Goal: Find specific page/section: Find specific page/section

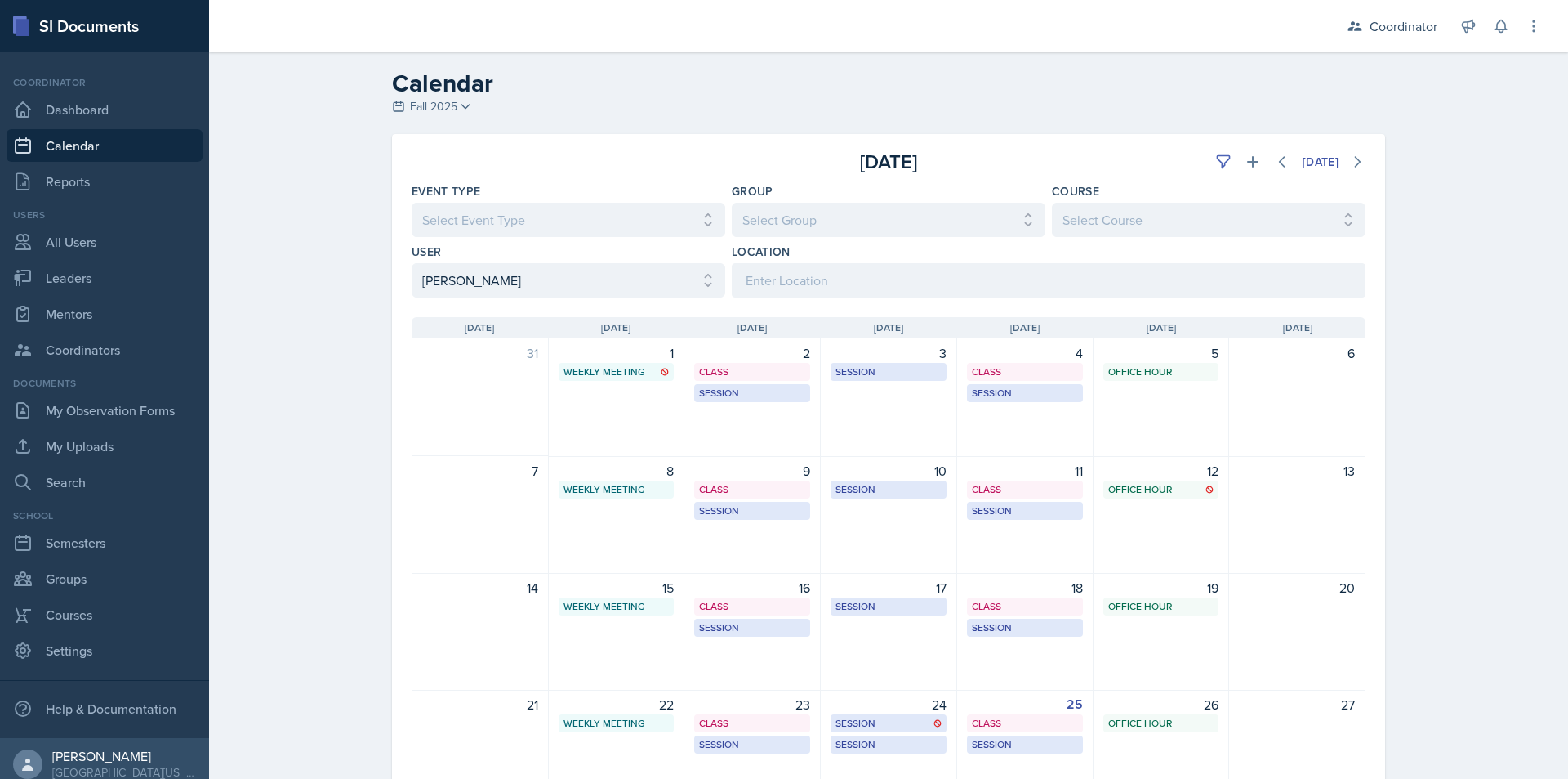
scroll to position [163, 0]
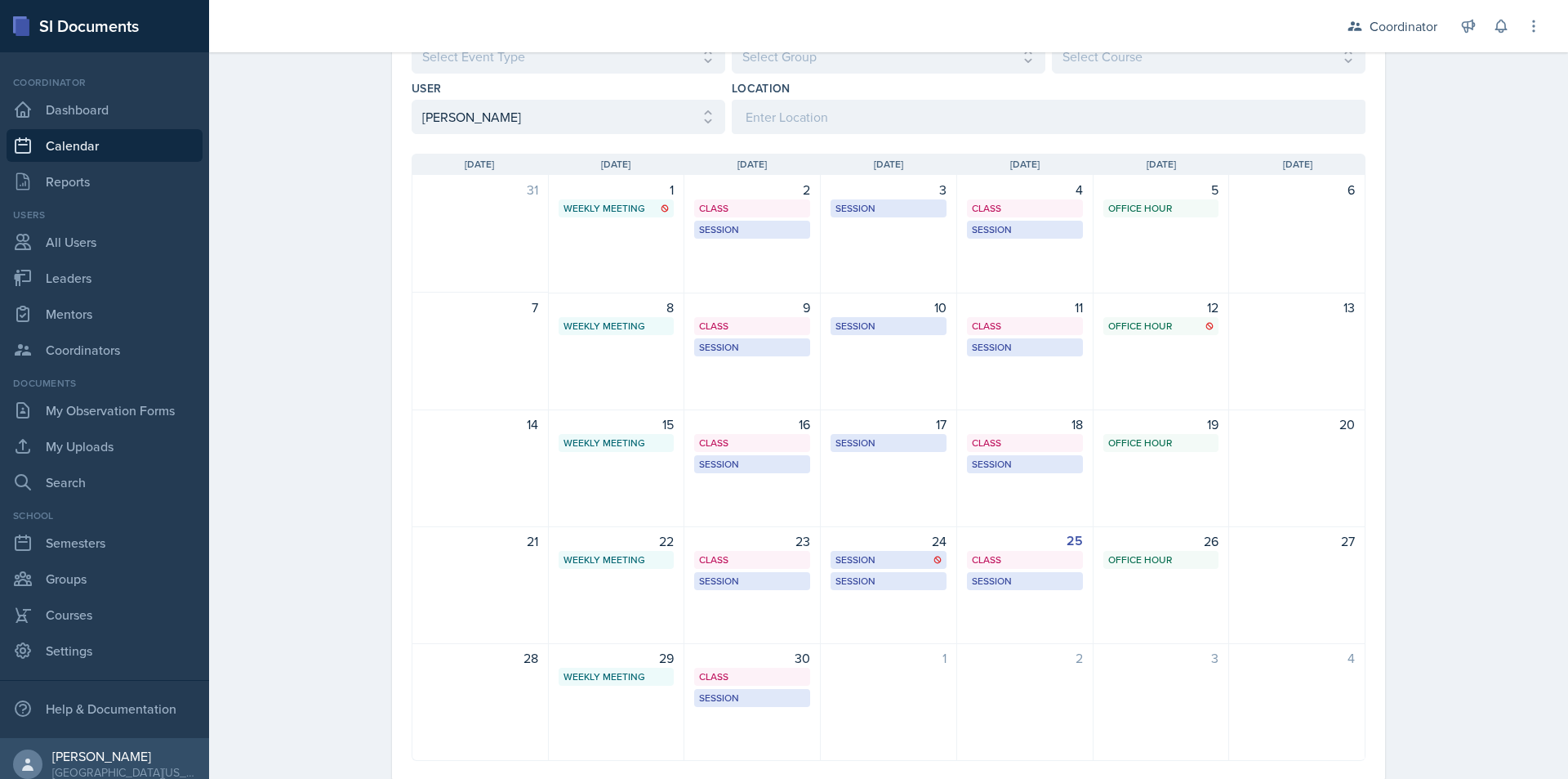
click at [509, 114] on select "Select User All [PERSON_NAME] [PERSON_NAME] [PERSON_NAME] [PERSON_NAME] [PERSON…" at bounding box center [569, 117] width 314 height 34
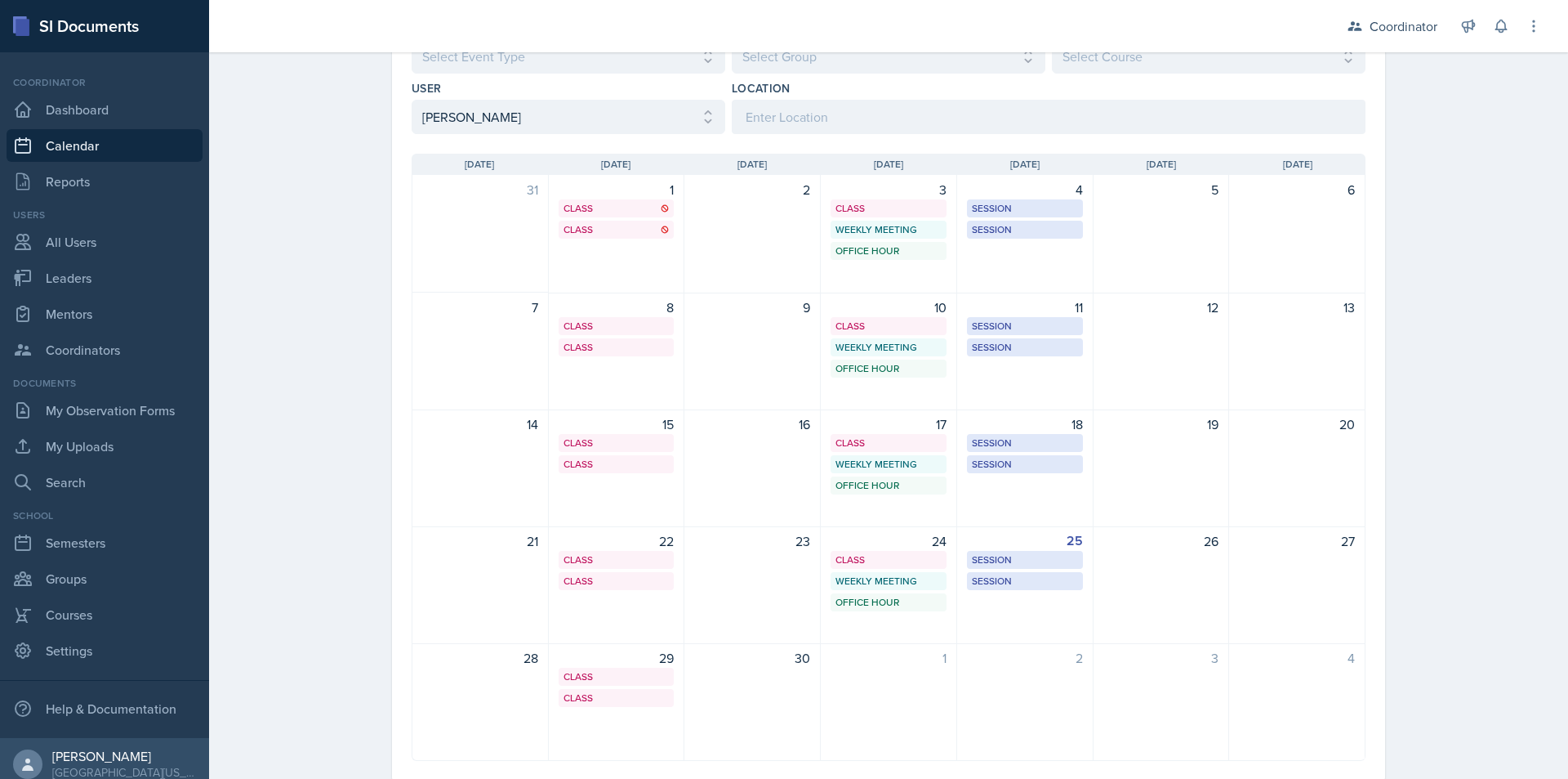
click at [485, 125] on select "Select User All [PERSON_NAME] [PERSON_NAME] [PERSON_NAME] [PERSON_NAME] [PERSON…" at bounding box center [569, 117] width 314 height 34
click at [484, 125] on select "Select User All [PERSON_NAME] [PERSON_NAME] [PERSON_NAME] [PERSON_NAME] [PERSON…" at bounding box center [569, 117] width 314 height 34
select select "4cffabfc-c50f-4228-bdca-c16e38f37c17"
click at [412, 100] on select "Select User All [PERSON_NAME] [PERSON_NAME] [PERSON_NAME] [PERSON_NAME] [PERSON…" at bounding box center [569, 117] width 314 height 34
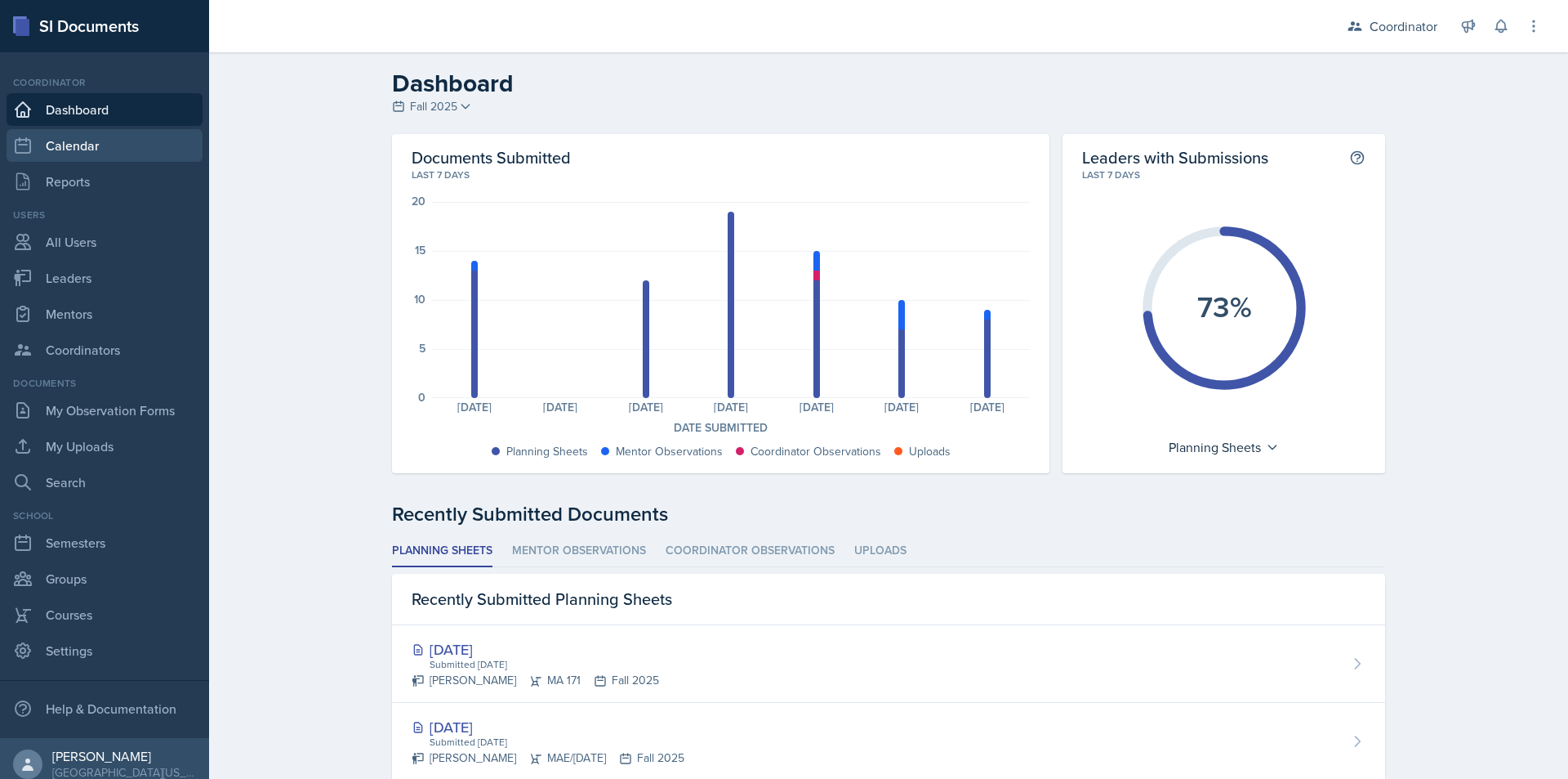
click at [76, 149] on link "Calendar" at bounding box center [104, 145] width 196 height 32
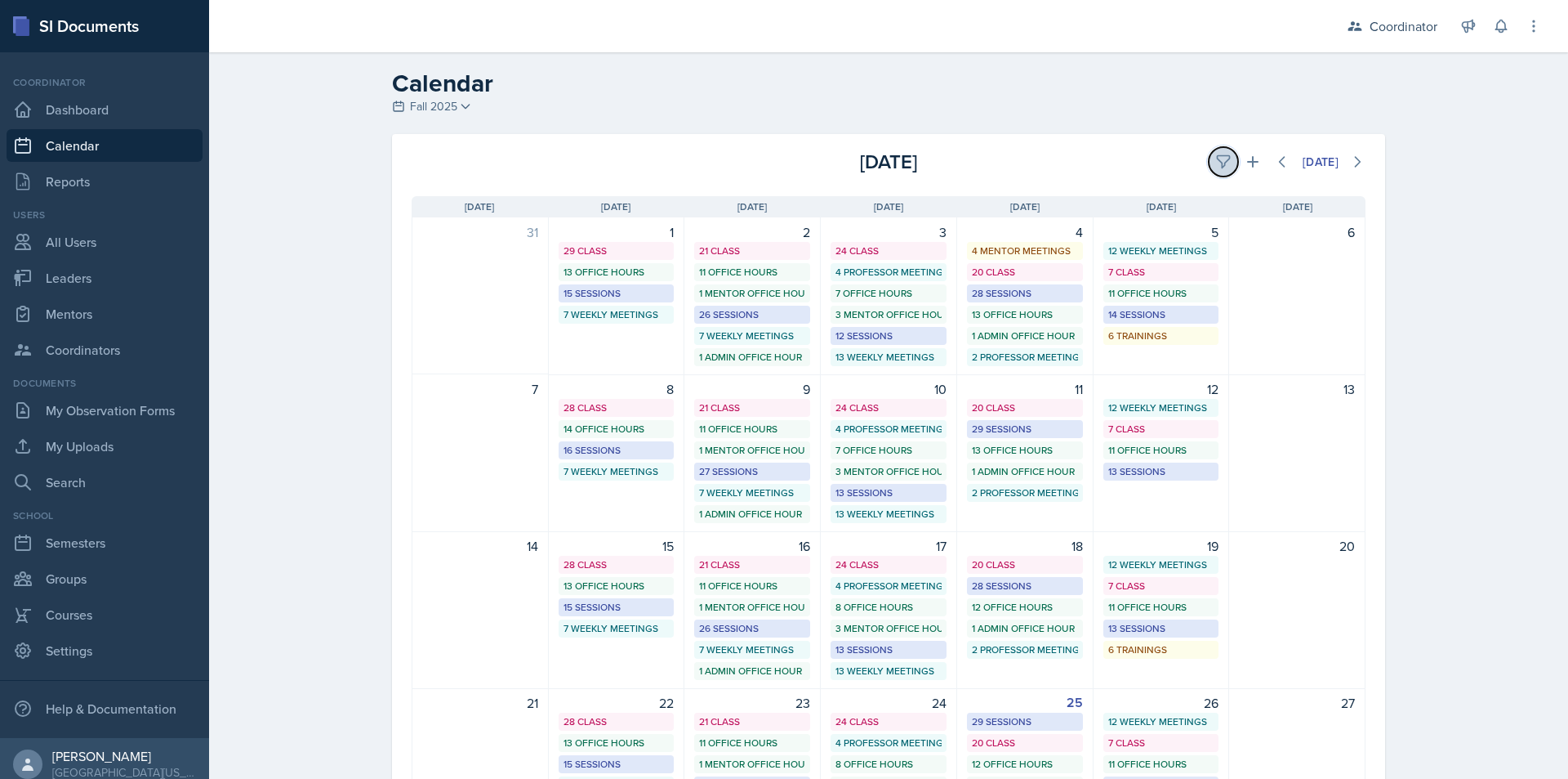
click at [1221, 157] on icon at bounding box center [1224, 162] width 13 height 13
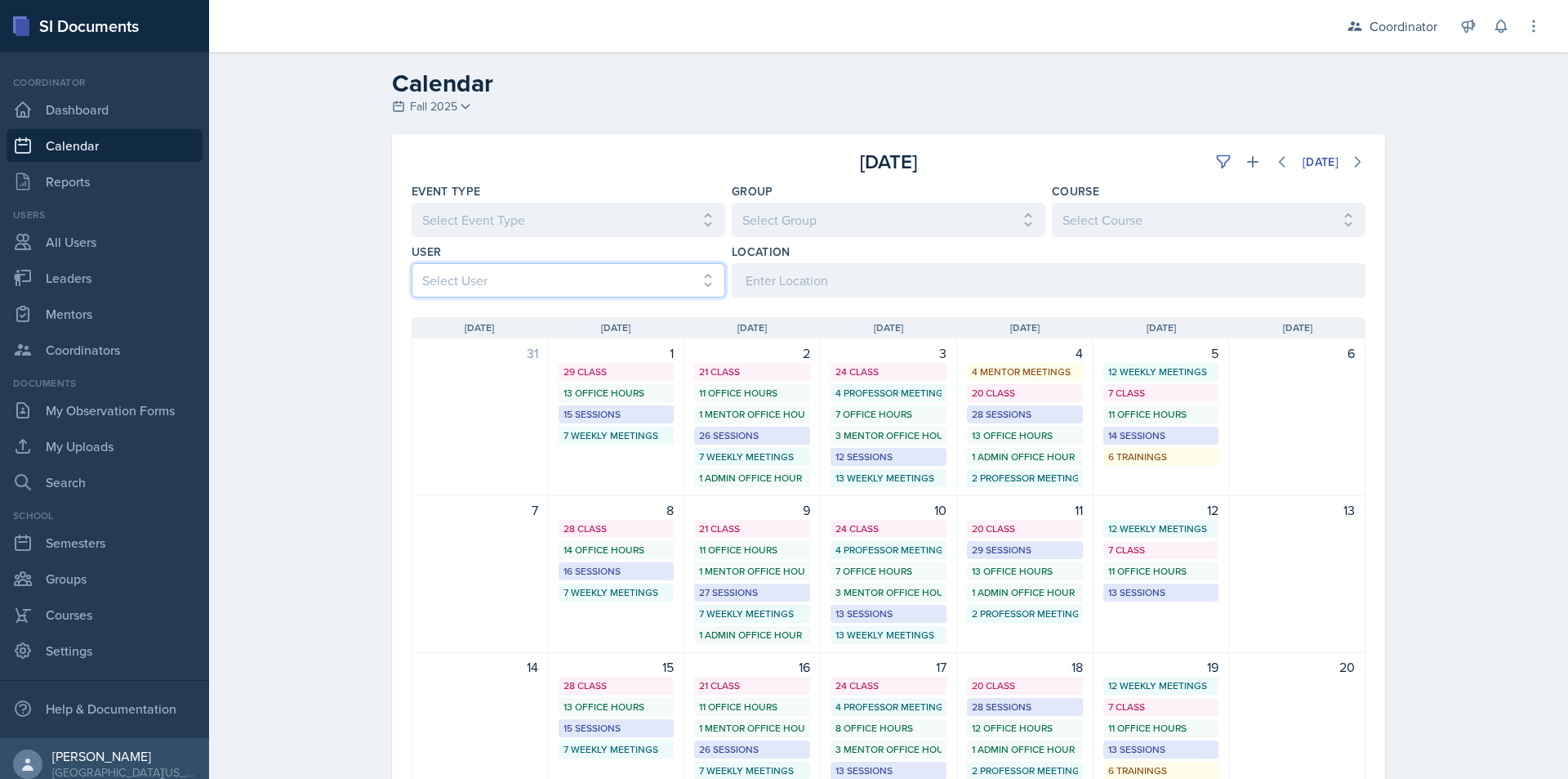
click at [541, 282] on select "Select User All [PERSON_NAME] [PERSON_NAME] [PERSON_NAME] [PERSON_NAME] [PERSON…" at bounding box center [569, 280] width 314 height 34
click at [412, 263] on select "Select User All [PERSON_NAME] [PERSON_NAME] [PERSON_NAME] [PERSON_NAME] [PERSON…" at bounding box center [569, 280] width 314 height 34
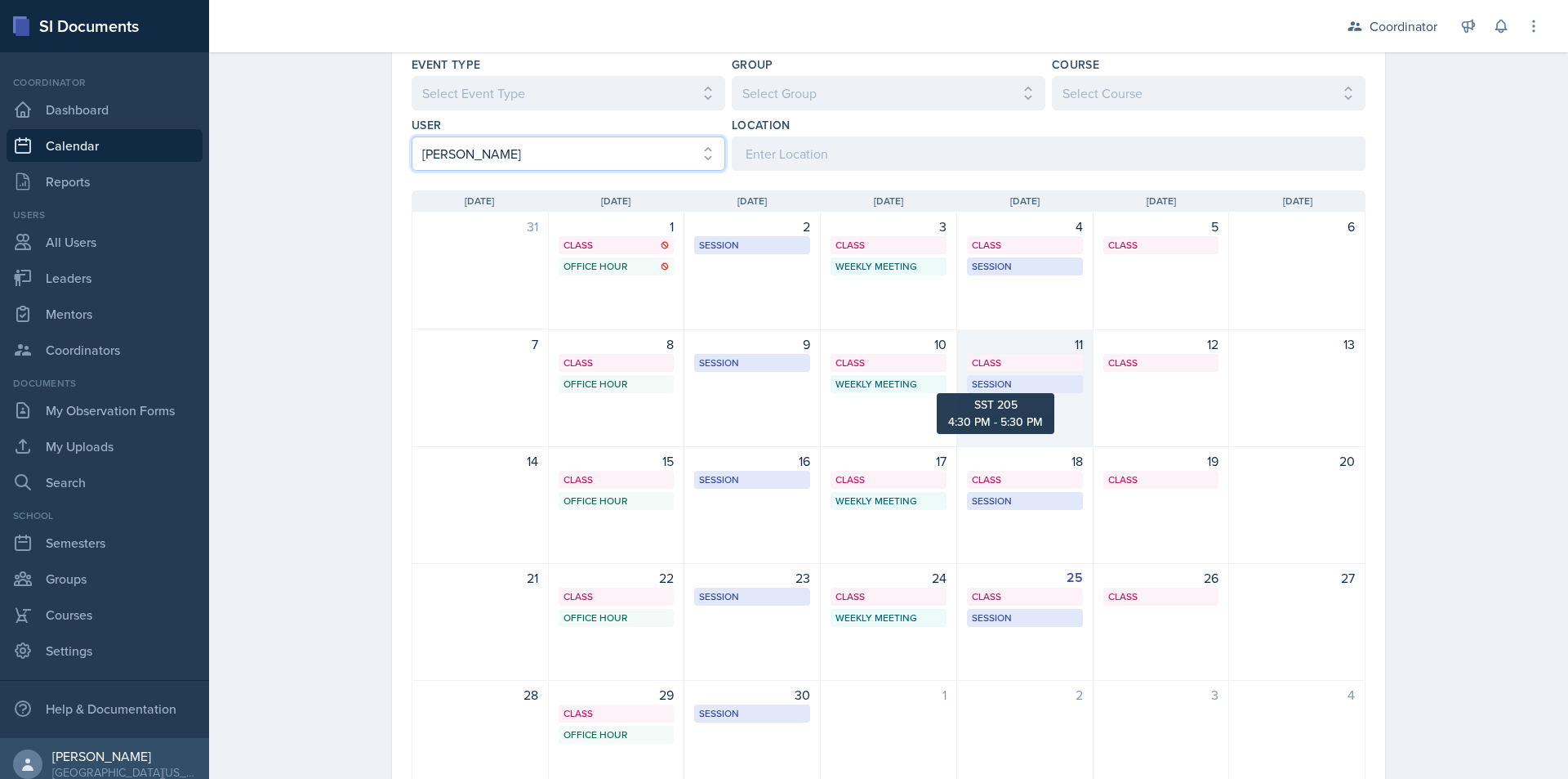
scroll to position [163, 0]
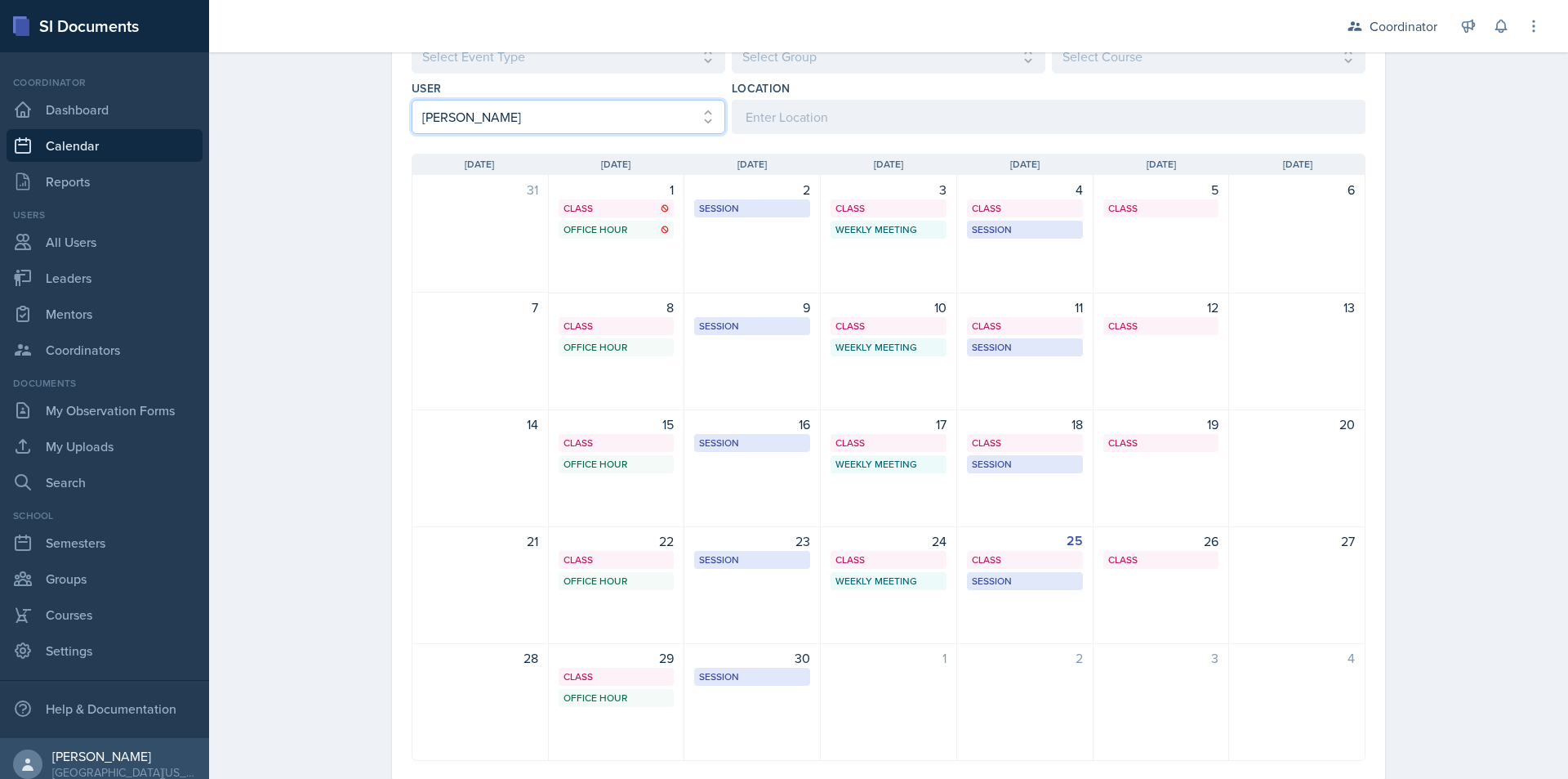
click at [601, 108] on select "Select User All [PERSON_NAME] [PERSON_NAME] [PERSON_NAME] [PERSON_NAME] [PERSON…" at bounding box center [569, 117] width 314 height 34
click at [412, 100] on select "Select User All [PERSON_NAME] [PERSON_NAME] [PERSON_NAME] [PERSON_NAME] [PERSON…" at bounding box center [569, 117] width 314 height 34
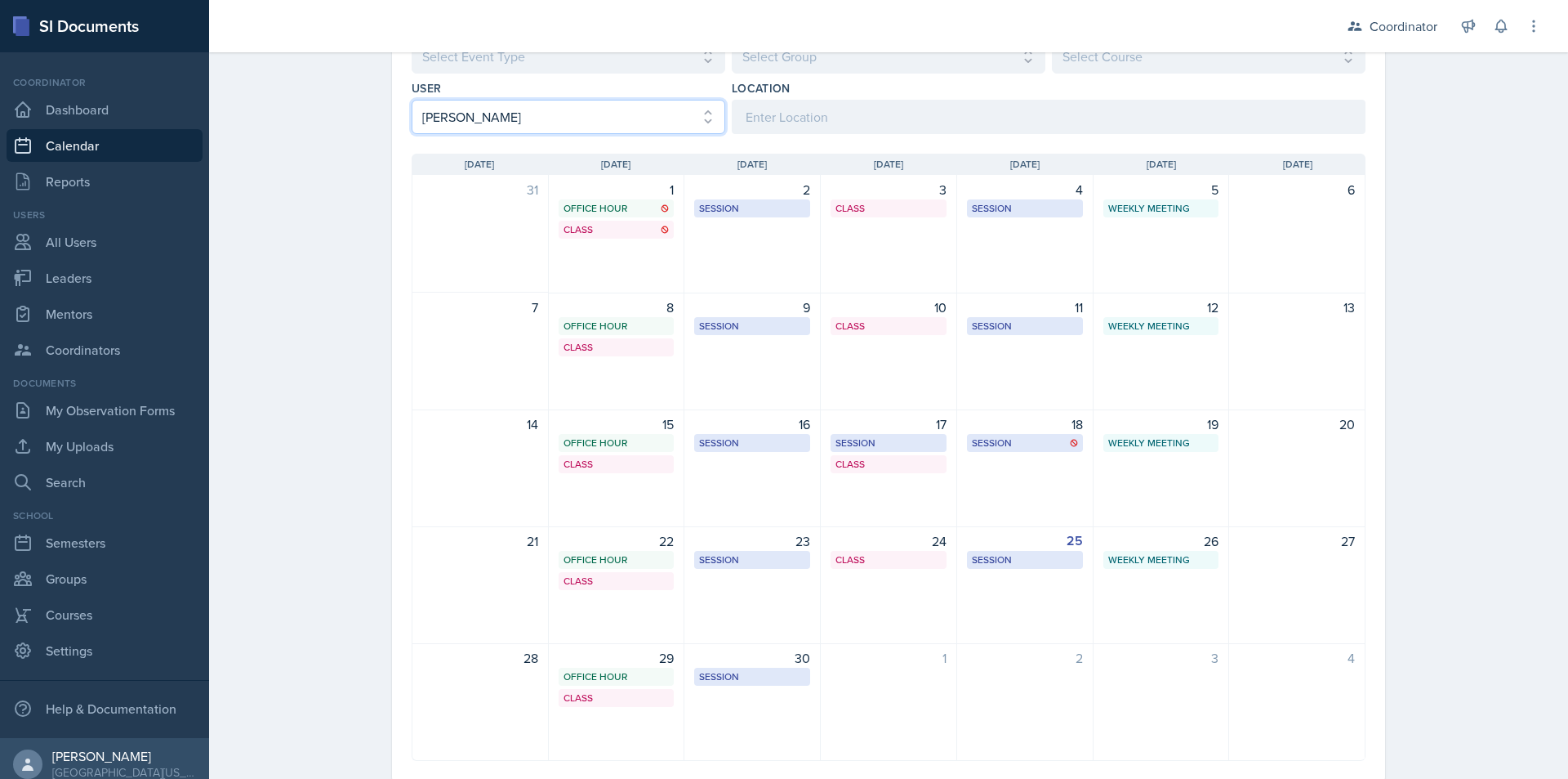
click at [541, 126] on select "Select User All [PERSON_NAME] [PERSON_NAME] [PERSON_NAME] [PERSON_NAME] [PERSON…" at bounding box center [569, 117] width 314 height 34
click at [507, 117] on select "Select User All [PERSON_NAME] [PERSON_NAME] [PERSON_NAME] [PERSON_NAME] [PERSON…" at bounding box center [569, 117] width 314 height 34
click at [412, 100] on select "Select User All [PERSON_NAME] [PERSON_NAME] [PERSON_NAME] [PERSON_NAME] [PERSON…" at bounding box center [569, 117] width 314 height 34
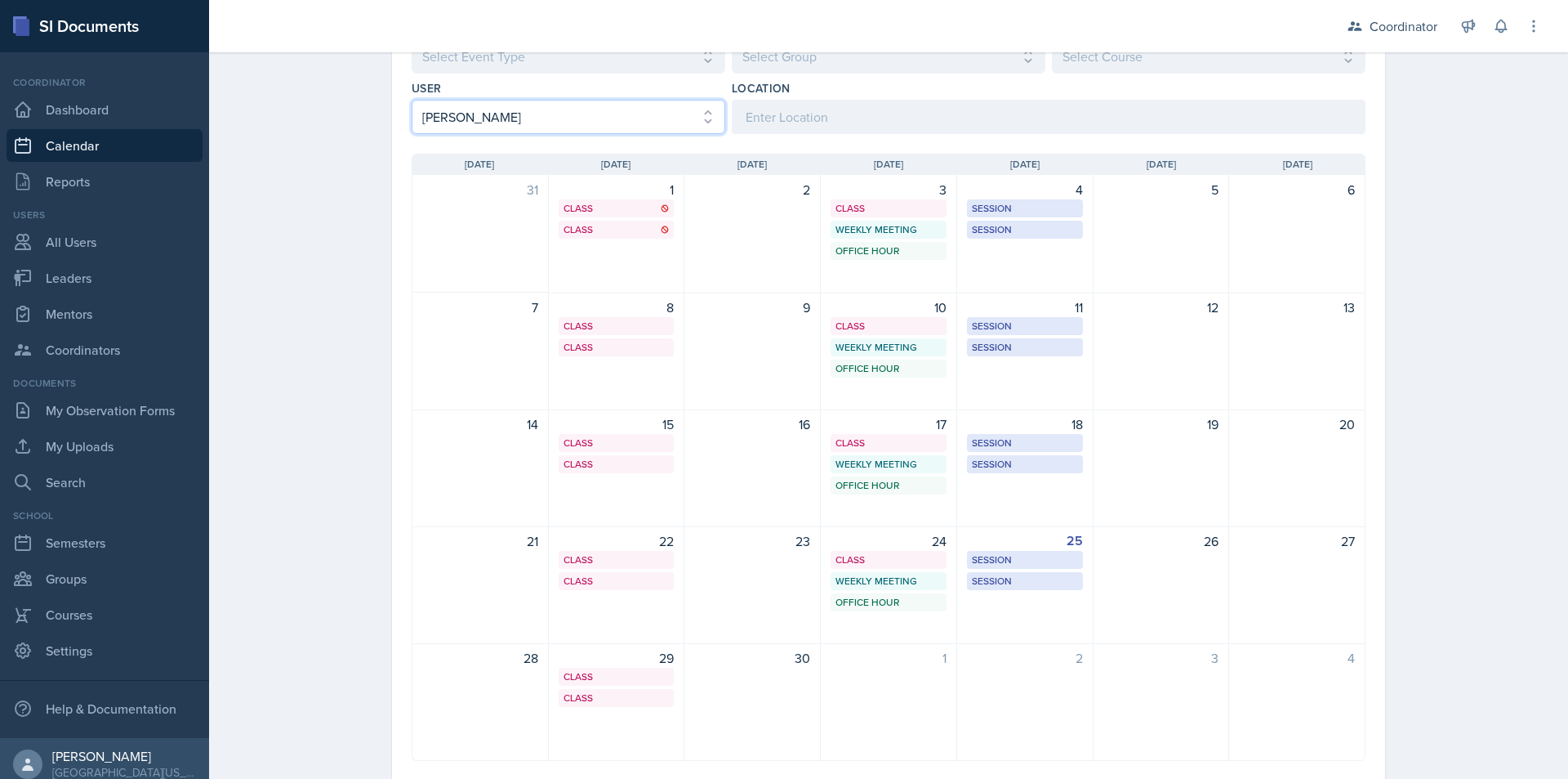
click at [459, 114] on select "Select User All [PERSON_NAME] [PERSON_NAME] [PERSON_NAME] [PERSON_NAME] [PERSON…" at bounding box center [569, 117] width 314 height 34
select select "ac46c631-71ac-4d39-a4fd-f2d8046ab2f5"
click at [412, 100] on select "Select User All [PERSON_NAME] [PERSON_NAME] [PERSON_NAME] [PERSON_NAME] [PERSON…" at bounding box center [569, 117] width 314 height 34
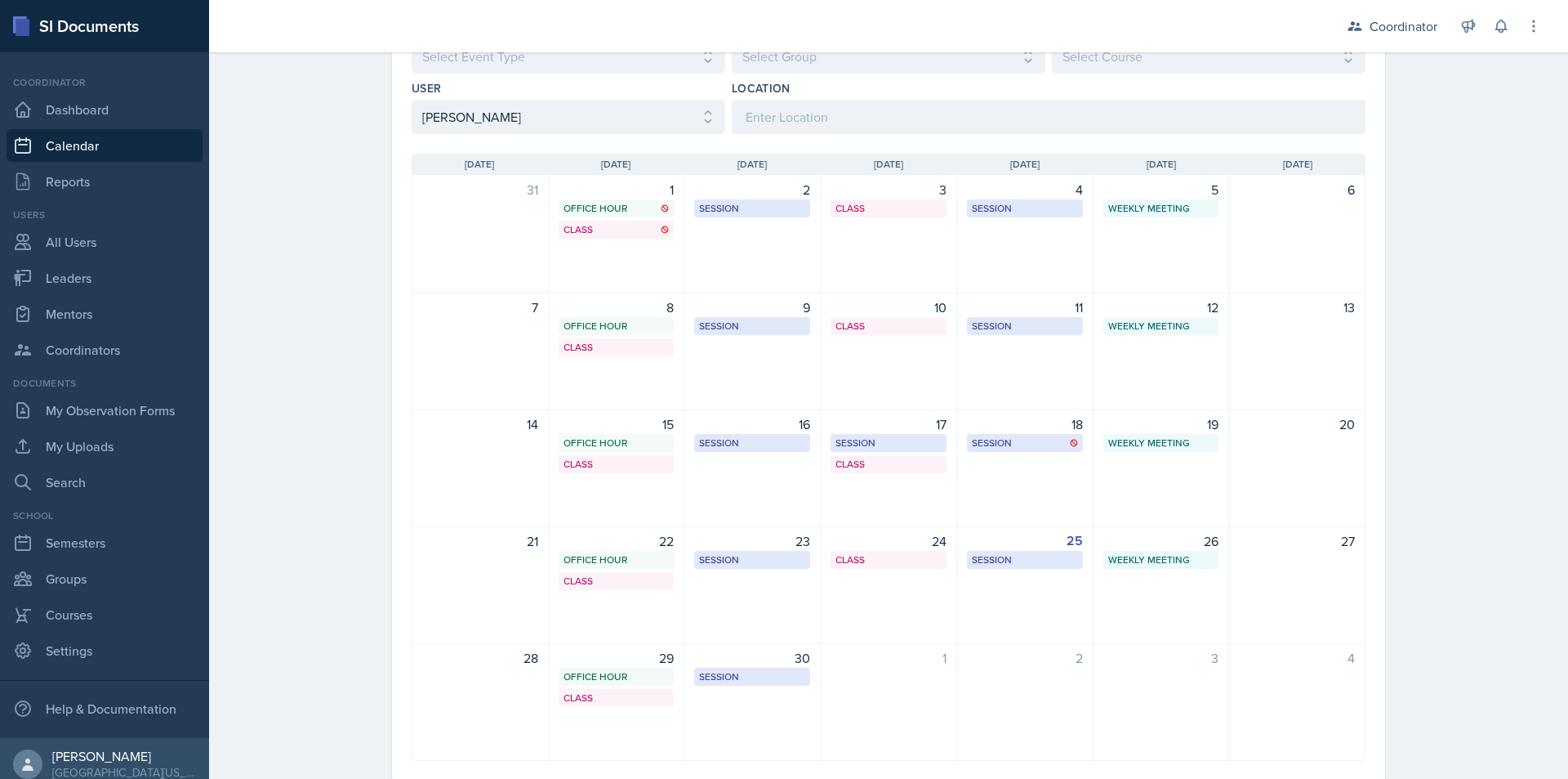
click at [287, 230] on div "Calendar Fall 2025 Fall 2025 Spring 2025 Fall 2024 Spring 2024 Fall 2023 Spring…" at bounding box center [888, 354] width 1359 height 931
